Goal: Information Seeking & Learning: Learn about a topic

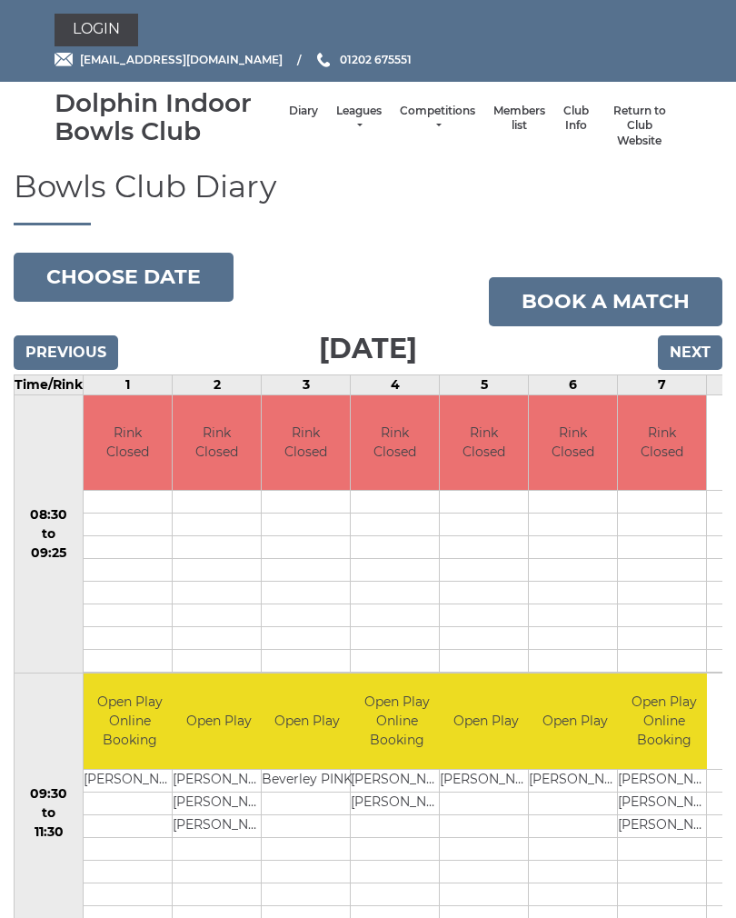
click at [116, 37] on link "Login" at bounding box center [97, 30] width 84 height 33
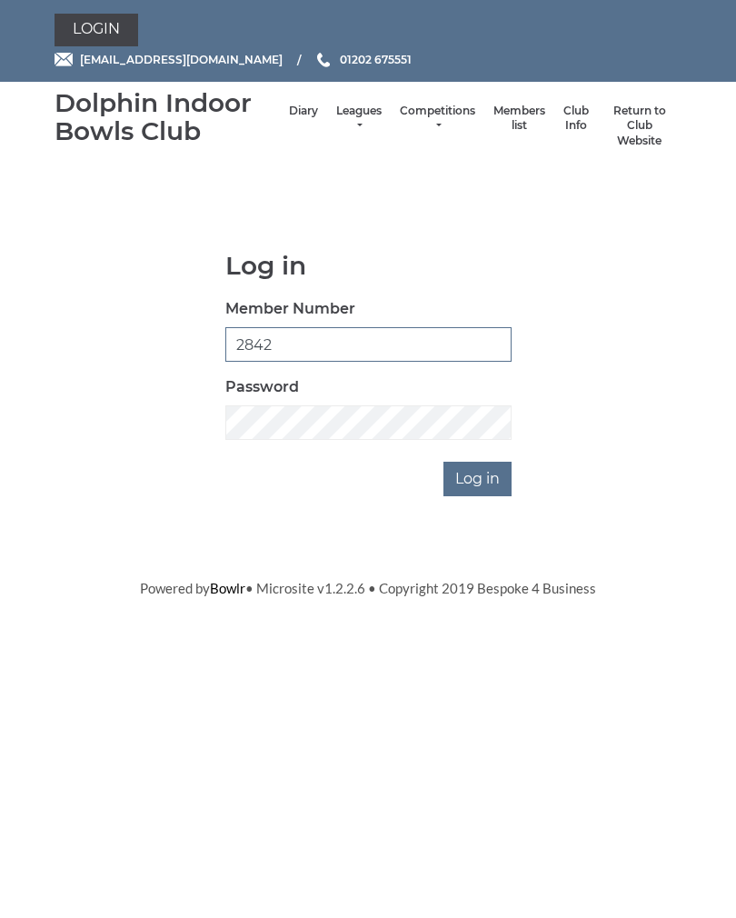
type input "2842"
click at [491, 487] on input "Log in" at bounding box center [477, 479] width 68 height 35
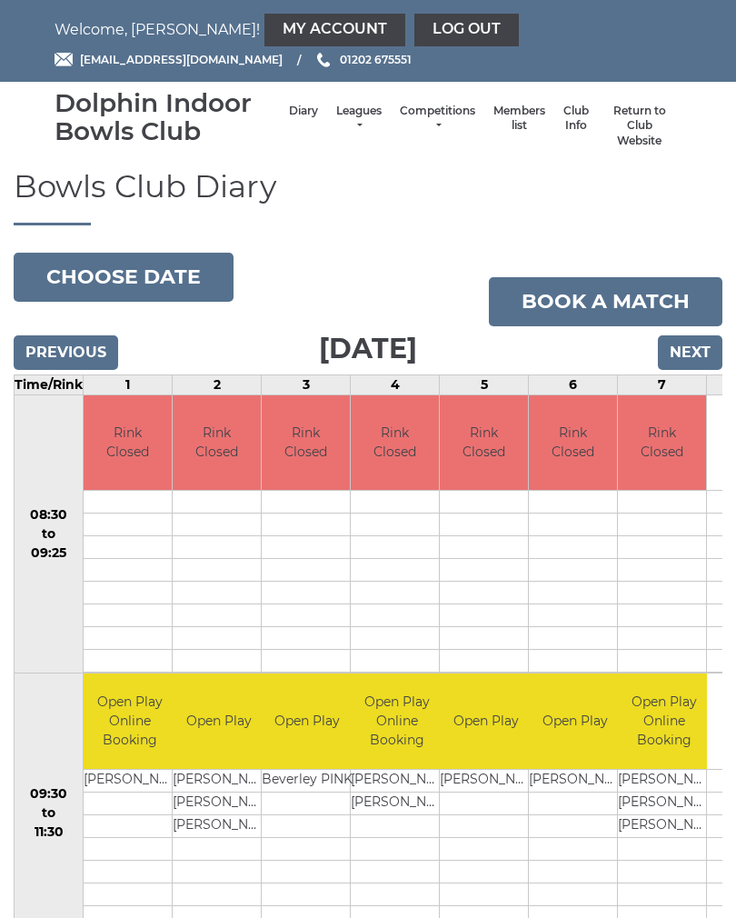
click at [275, 31] on link "My Account" at bounding box center [334, 30] width 141 height 33
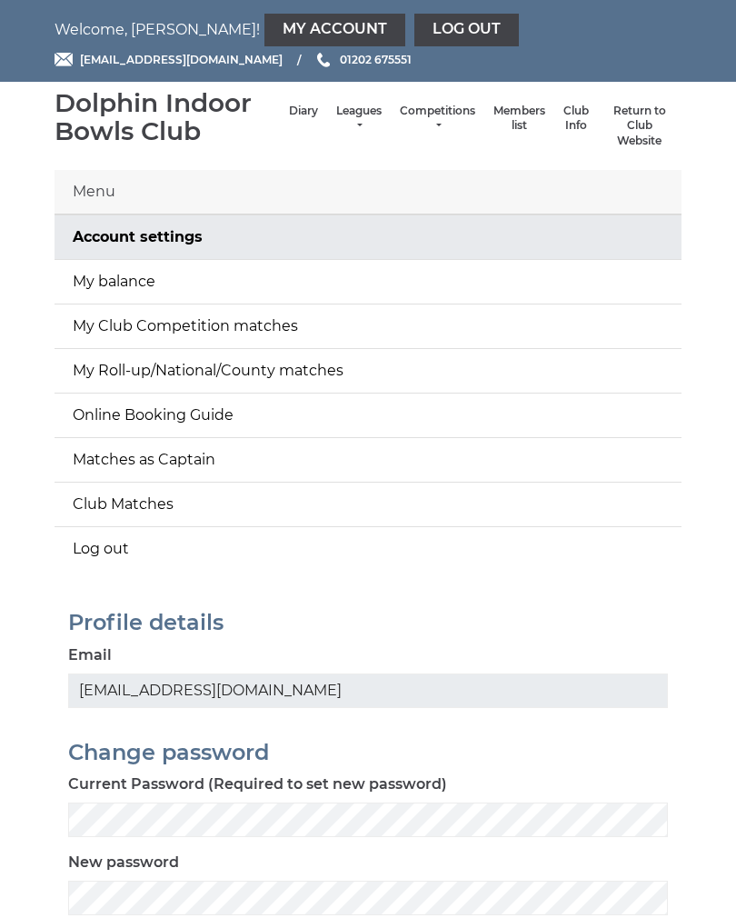
click at [175, 287] on link "My balance" at bounding box center [368, 282] width 627 height 44
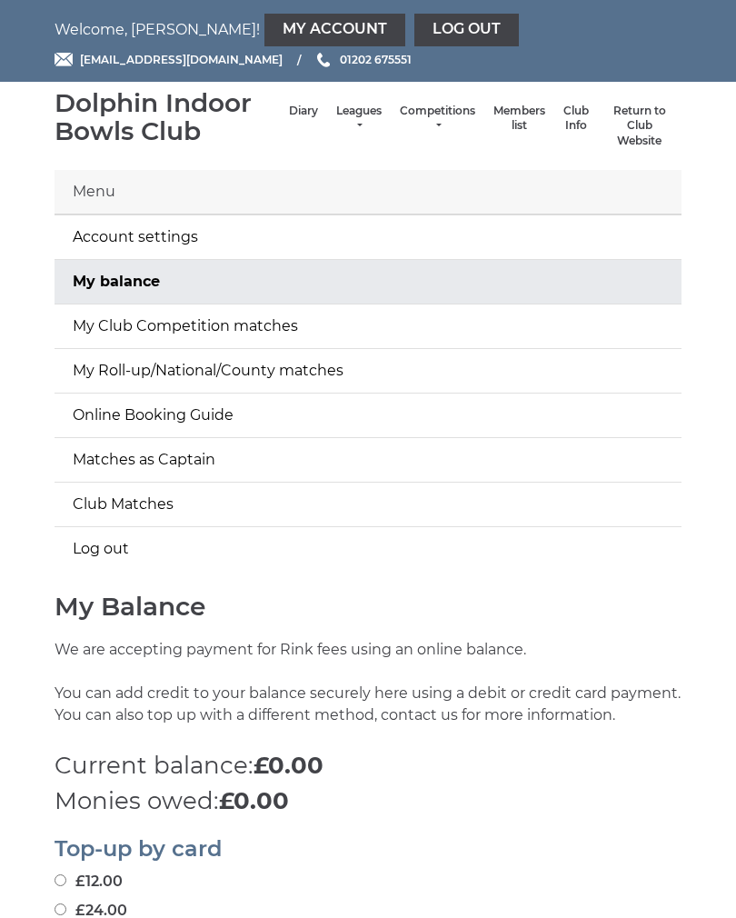
click at [158, 287] on link "My balance" at bounding box center [368, 282] width 627 height 44
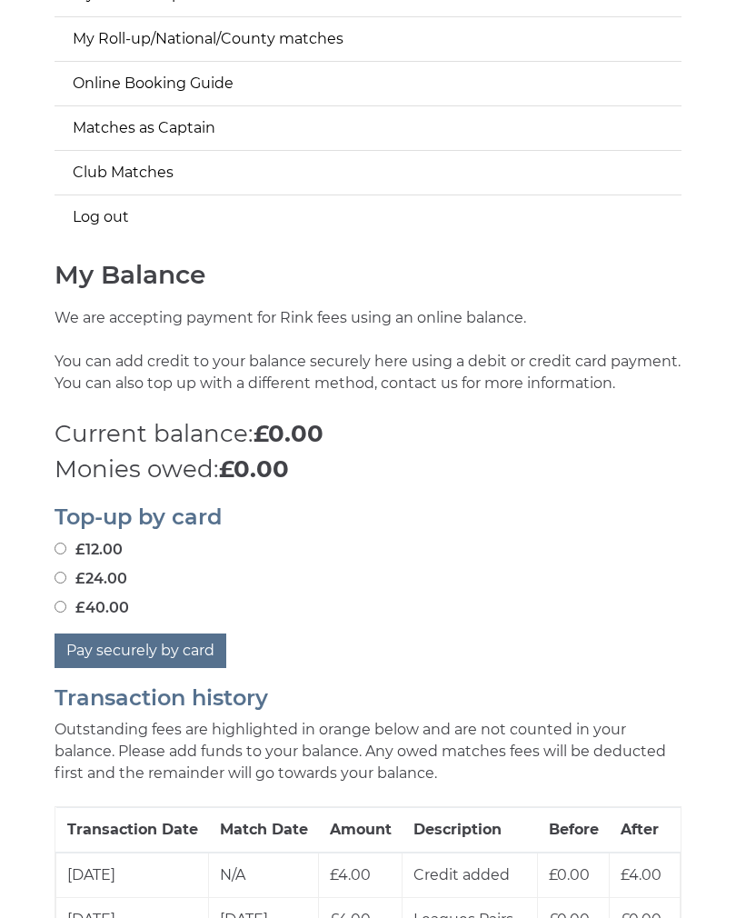
scroll to position [332, 0]
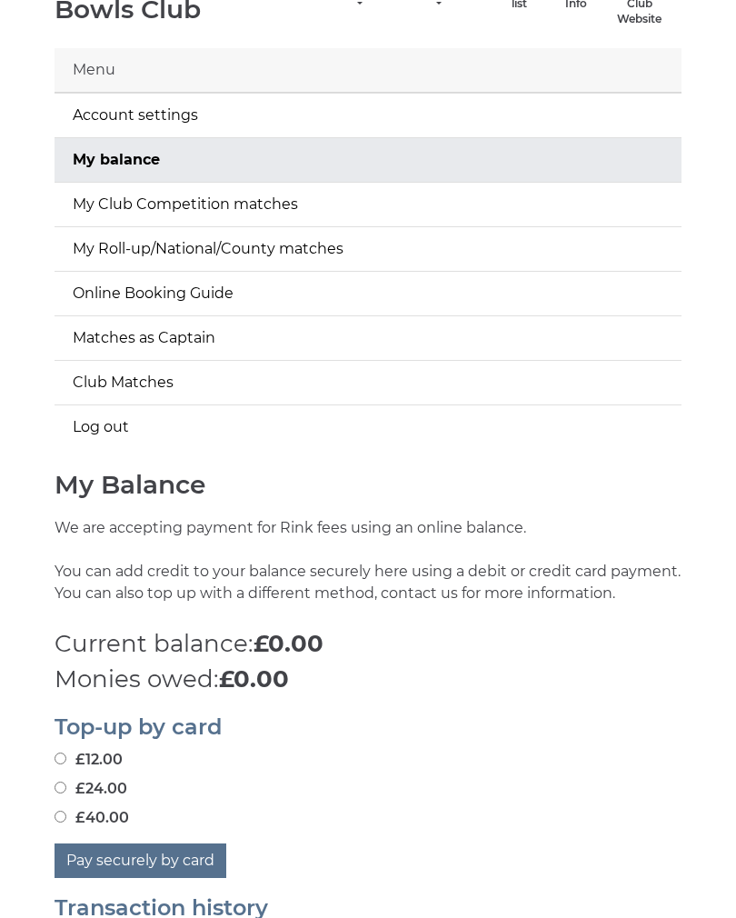
scroll to position [0, 0]
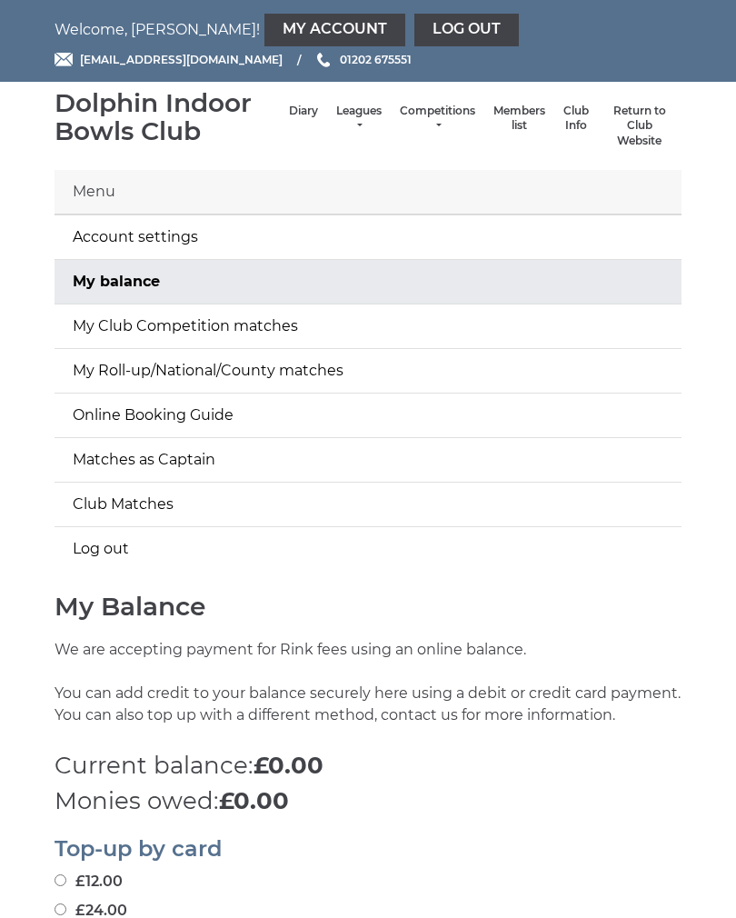
click at [414, 33] on link "Log out" at bounding box center [466, 30] width 104 height 33
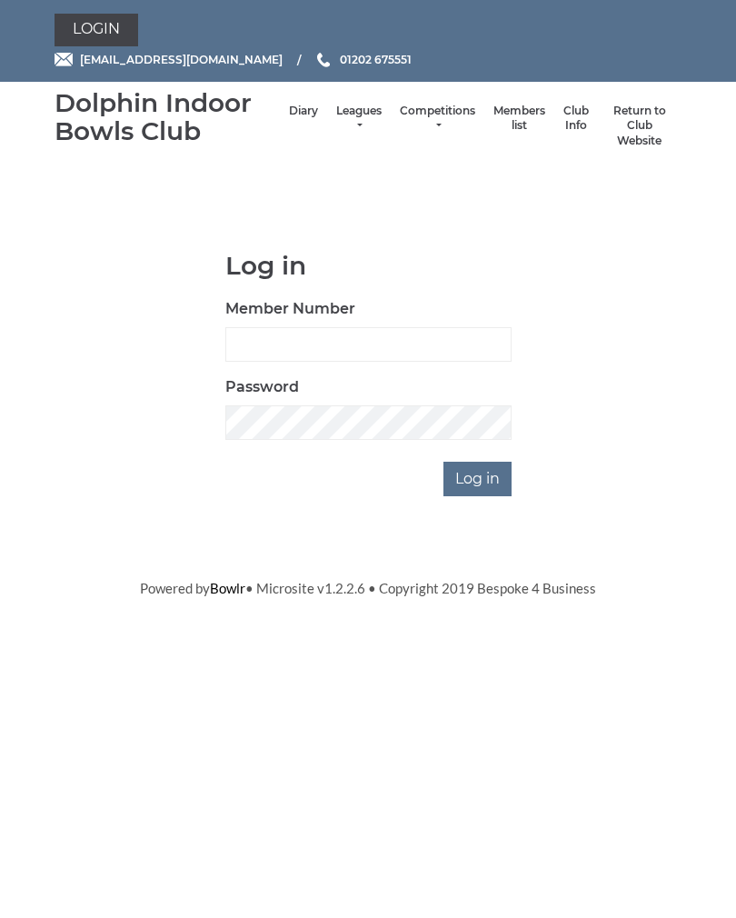
click at [290, 119] on link "Diary" at bounding box center [303, 111] width 29 height 15
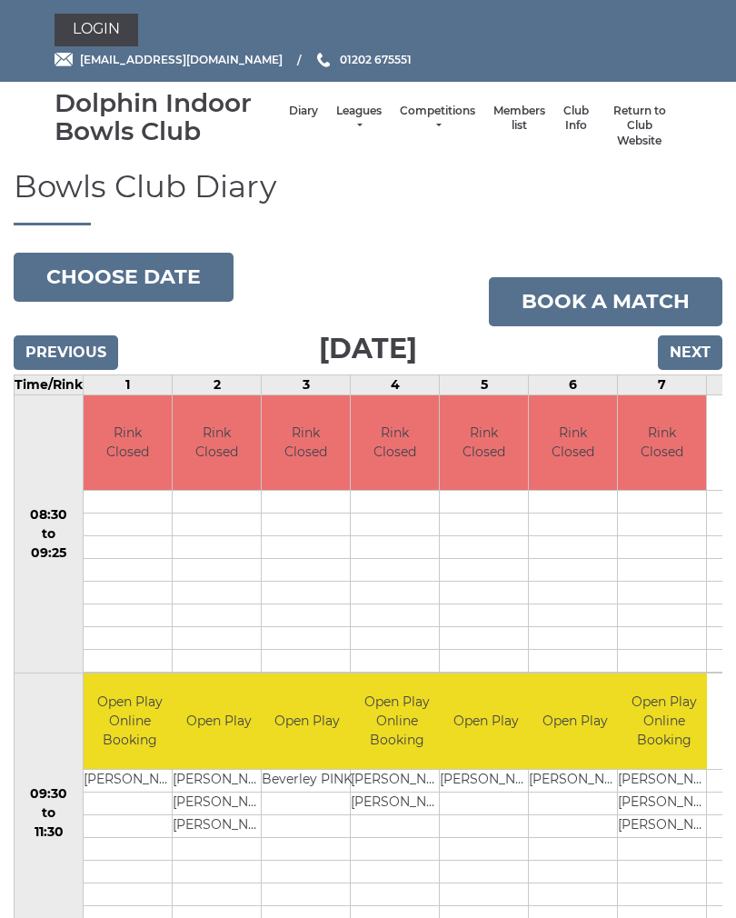
click at [345, 113] on link "Leagues" at bounding box center [358, 119] width 45 height 30
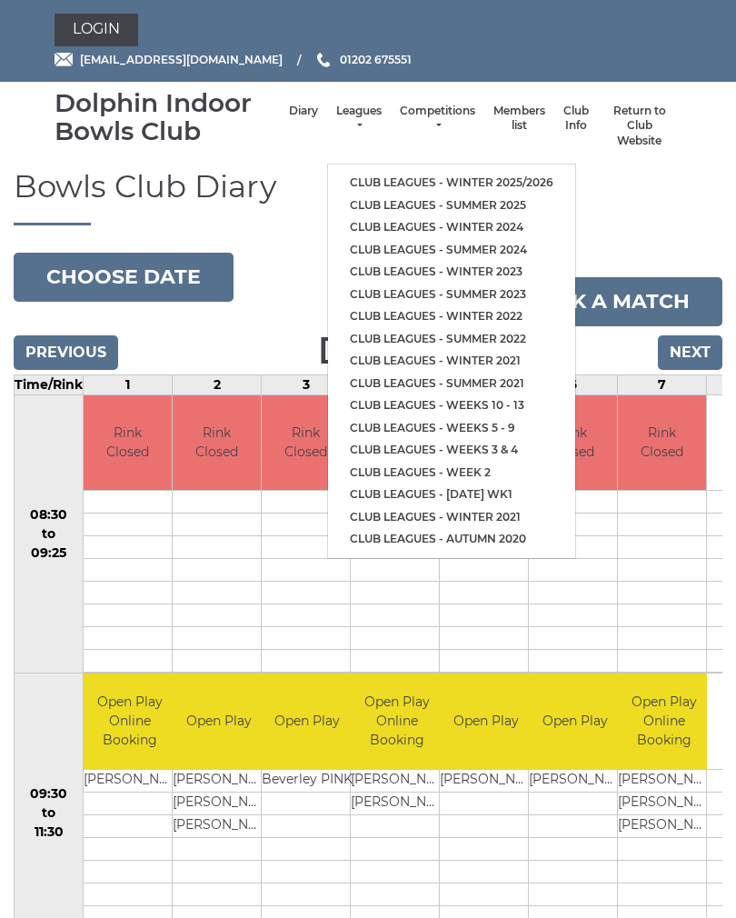
click at [512, 172] on link "Club leagues - Winter 2025/2026" at bounding box center [451, 183] width 247 height 23
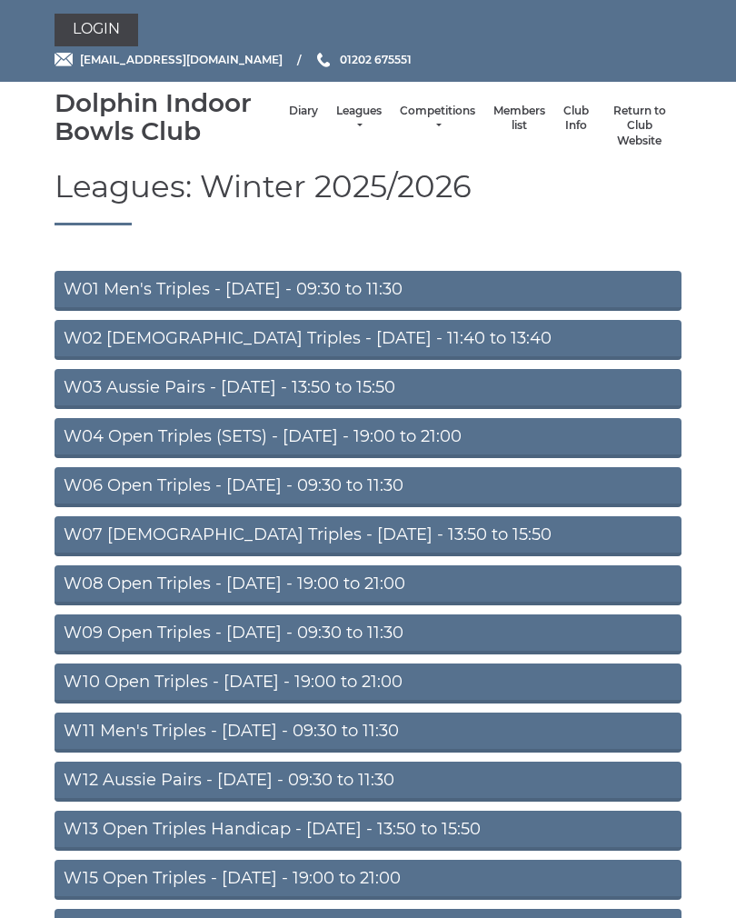
click at [389, 586] on link "W08 Open Triples - [DATE] - 19:00 to 21:00" at bounding box center [368, 585] width 627 height 40
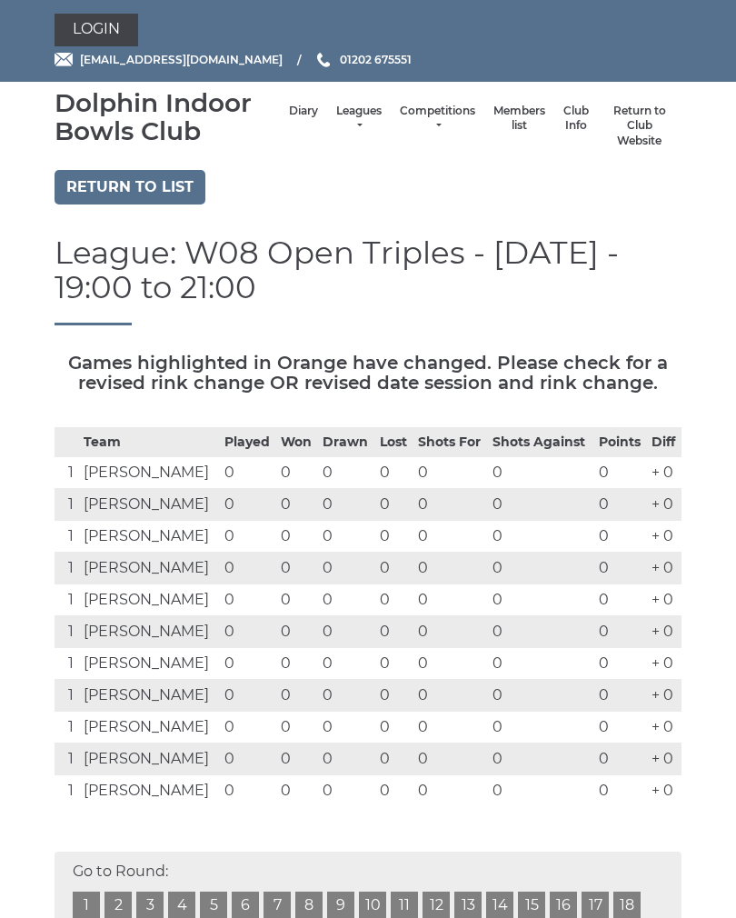
click at [343, 118] on link "Leagues" at bounding box center [358, 119] width 45 height 30
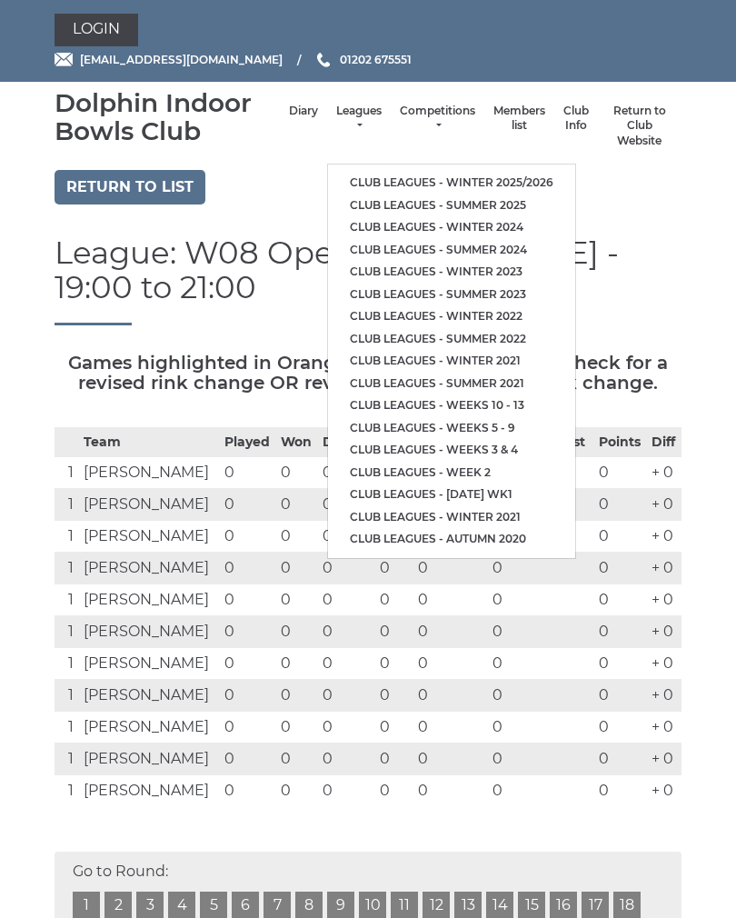
click at [473, 172] on link "Club leagues - Winter 2025/2026" at bounding box center [451, 183] width 247 height 23
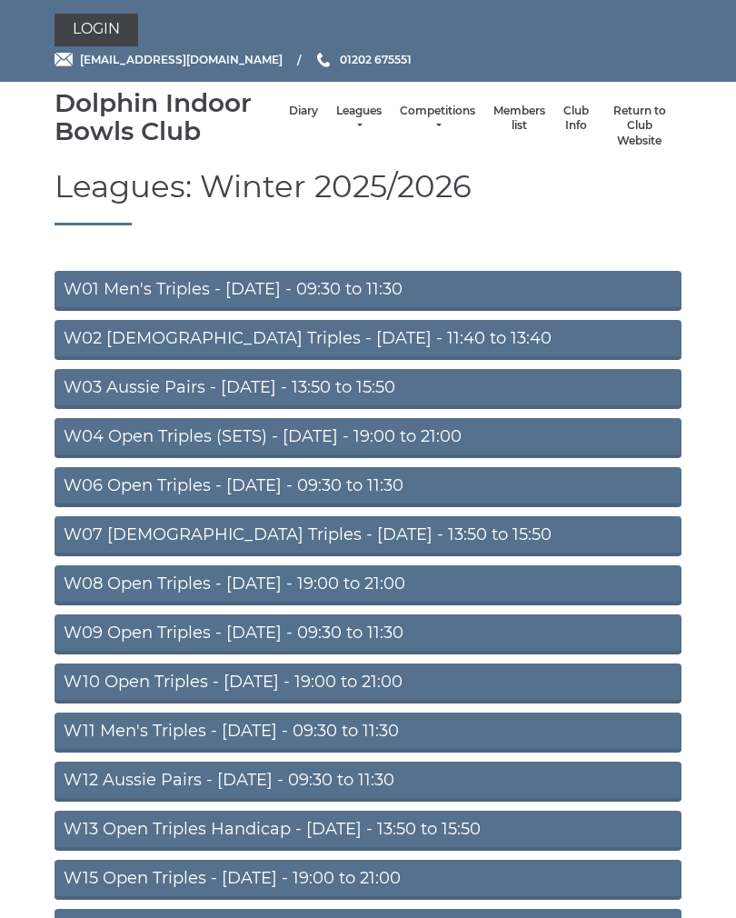
click at [402, 637] on link "W09 Open Triples - [DATE] - 09:30 to 11:30" at bounding box center [368, 634] width 627 height 40
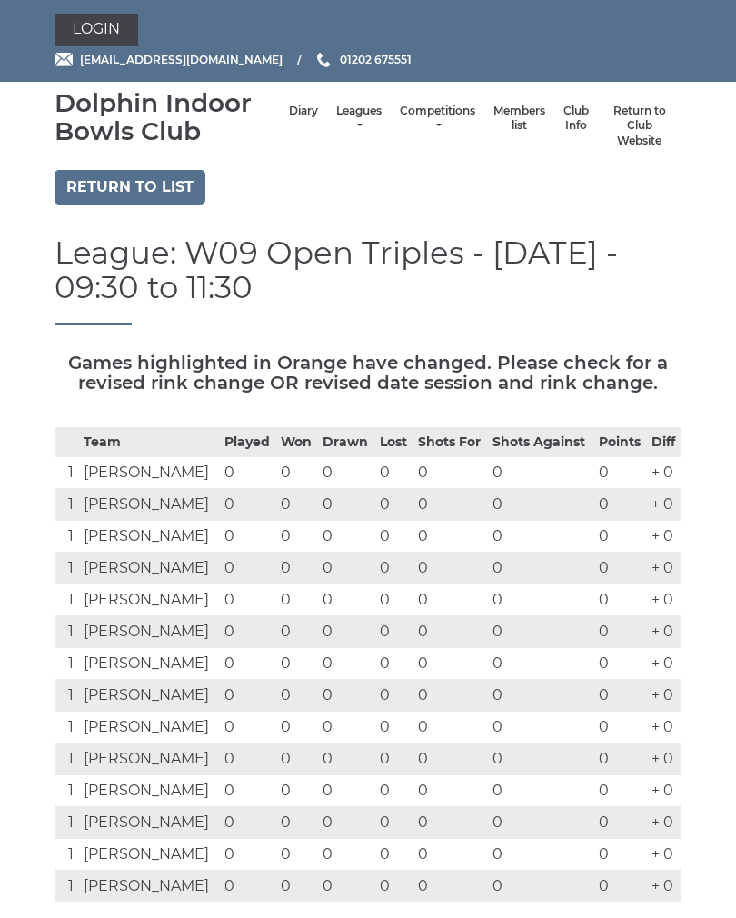
click at [342, 125] on link "Leagues" at bounding box center [358, 119] width 45 height 30
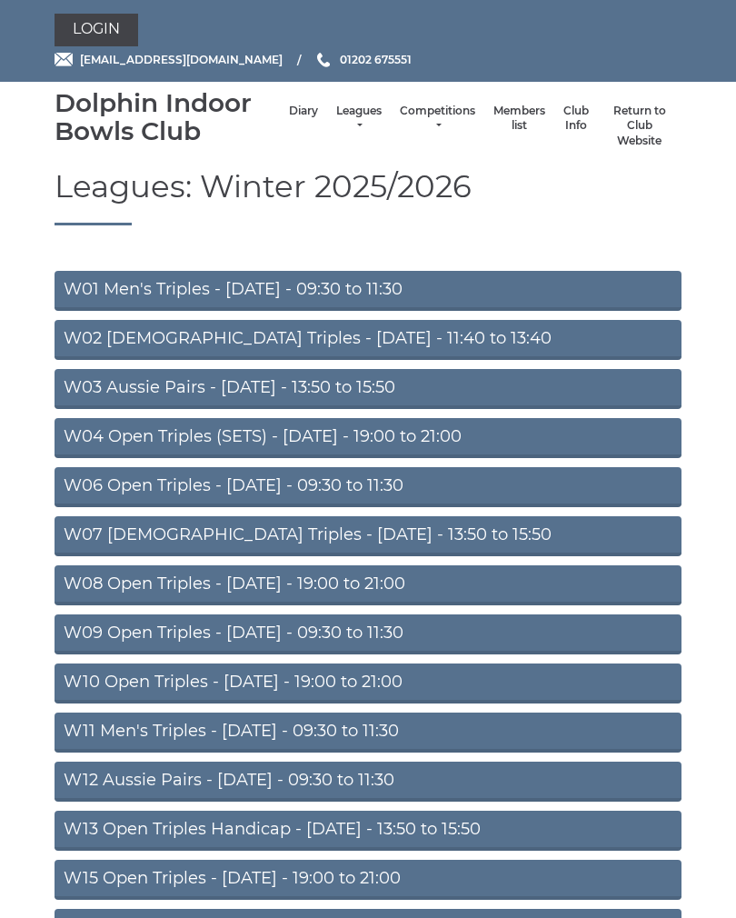
click at [419, 785] on link "W12 Aussie Pairs - Thursday - 09:30 to 11:30" at bounding box center [368, 781] width 627 height 40
click at [385, 287] on link "W01 Men's Triples - [DATE] - 09:30 to 11:30" at bounding box center [368, 291] width 627 height 40
click at [402, 383] on link "W03 Aussie Pairs - [DATE] - 13:50 to 15:50" at bounding box center [368, 389] width 627 height 40
click at [391, 491] on link "W06 Open Triples - [DATE] - 09:30 to 11:30" at bounding box center [368, 487] width 627 height 40
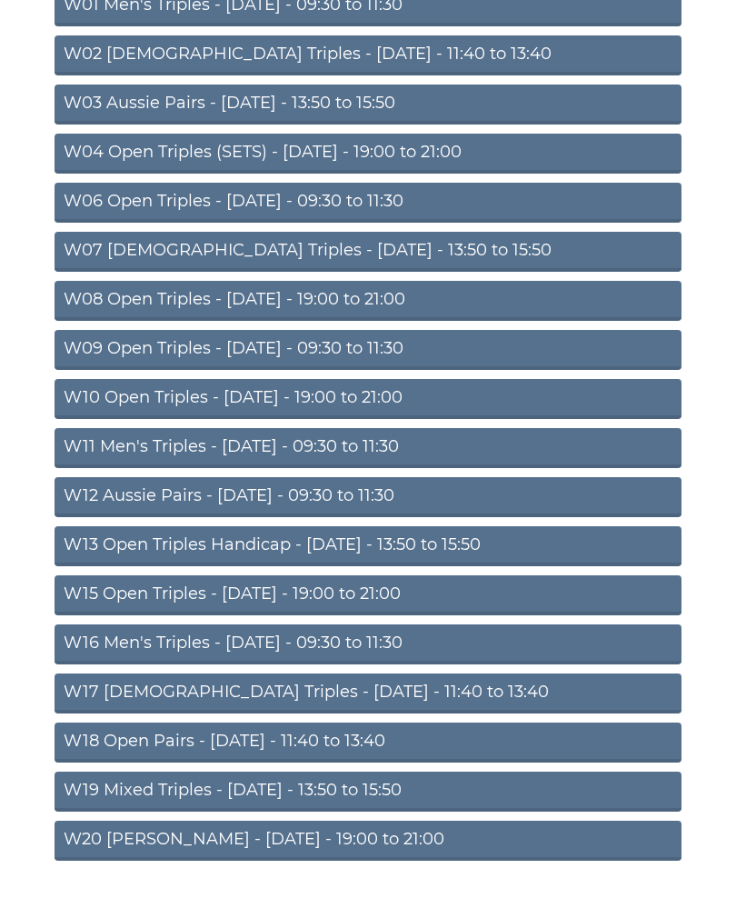
scroll to position [285, 0]
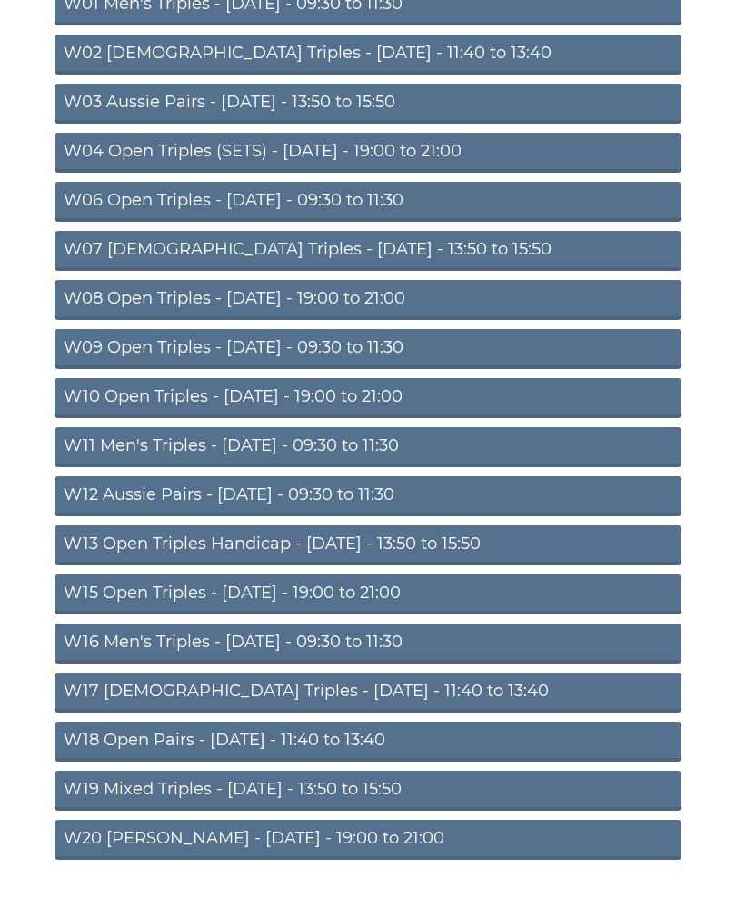
click at [423, 445] on link "W11 Men's Triples - [DATE] - 09:30 to 11:30" at bounding box center [368, 447] width 627 height 40
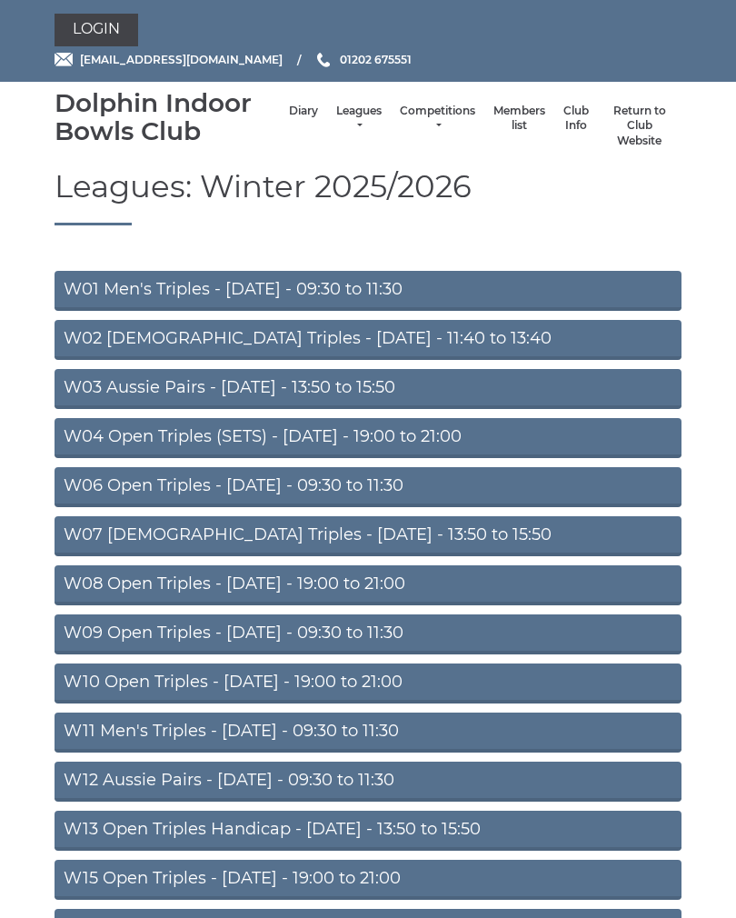
scroll to position [313, 0]
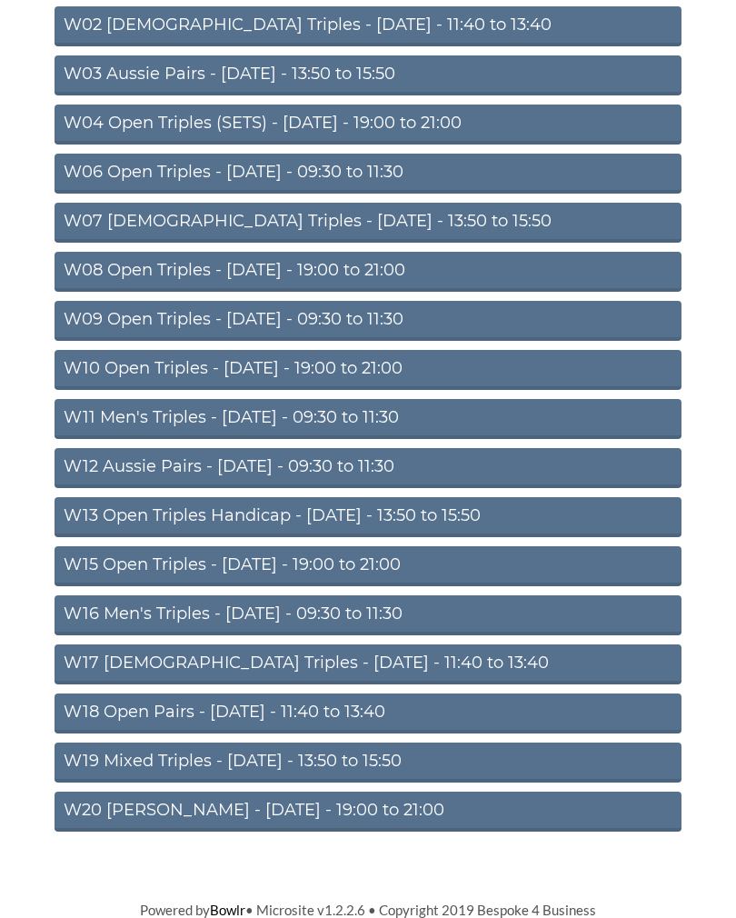
click at [469, 619] on link "W16 Men's Triples - [DATE] - 09:30 to 11:30" at bounding box center [368, 615] width 627 height 40
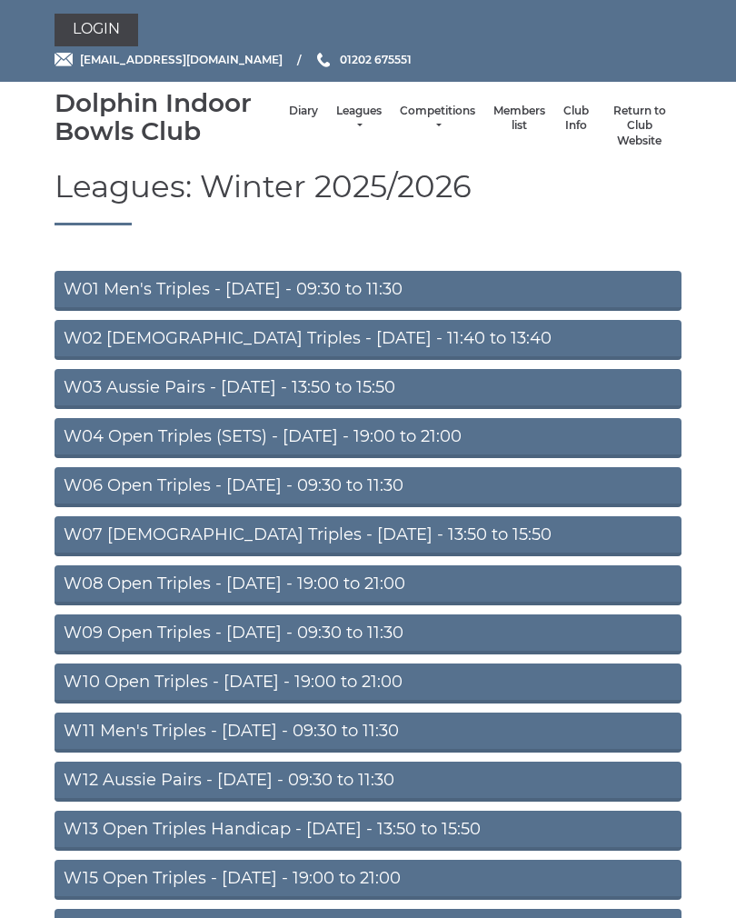
scroll to position [313, 0]
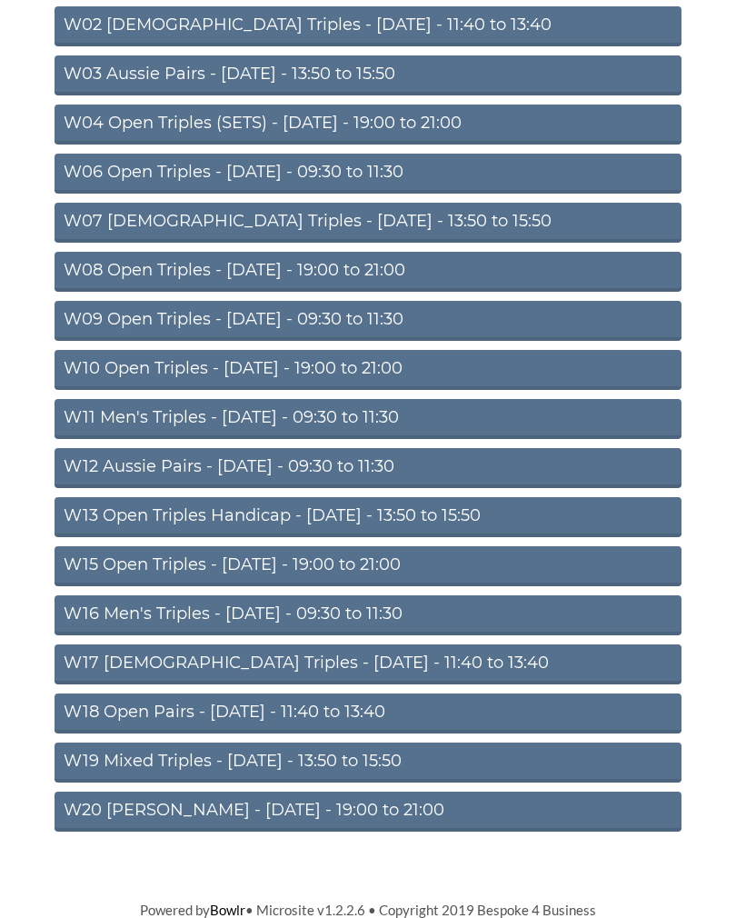
click at [364, 713] on link "W18 Open Pairs - [DATE] - 11:40 to 13:40" at bounding box center [368, 713] width 627 height 40
